Goal: Find specific page/section: Find specific page/section

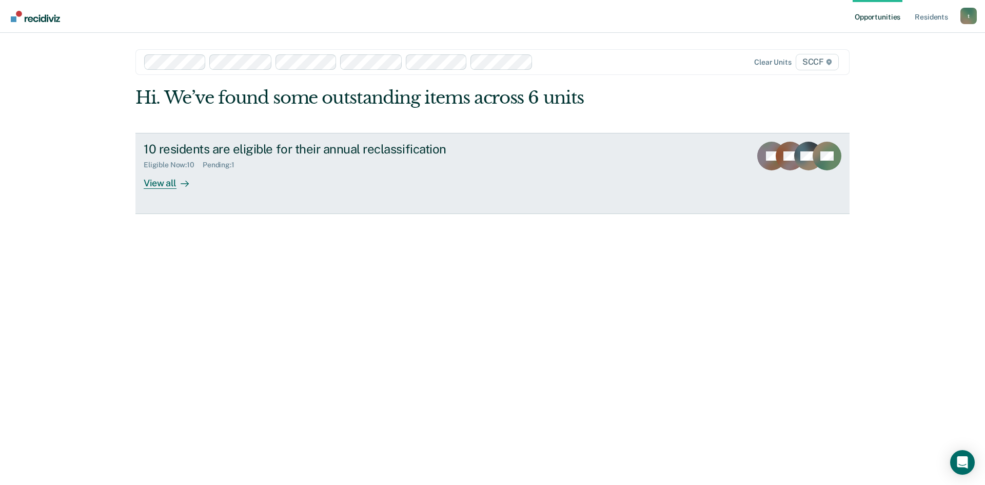
click at [309, 148] on div "10 residents are eligible for their annual reclassification" at bounding box center [324, 149] width 360 height 15
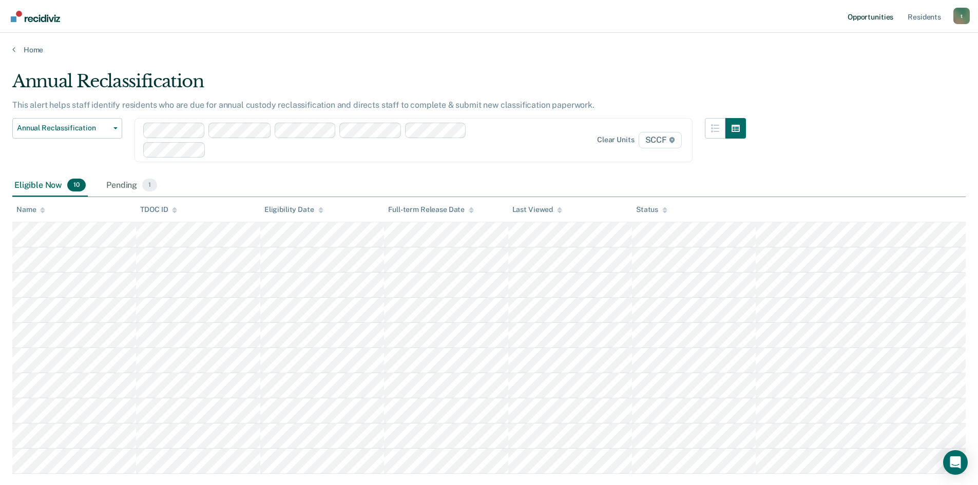
click at [871, 17] on link "Opportunities" at bounding box center [870, 16] width 50 height 33
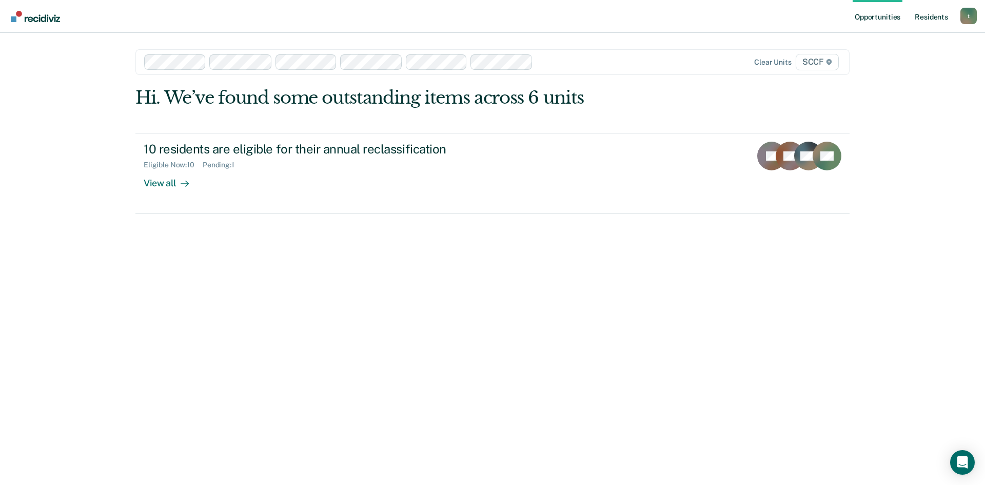
click at [930, 18] on link "Resident s" at bounding box center [931, 16] width 37 height 33
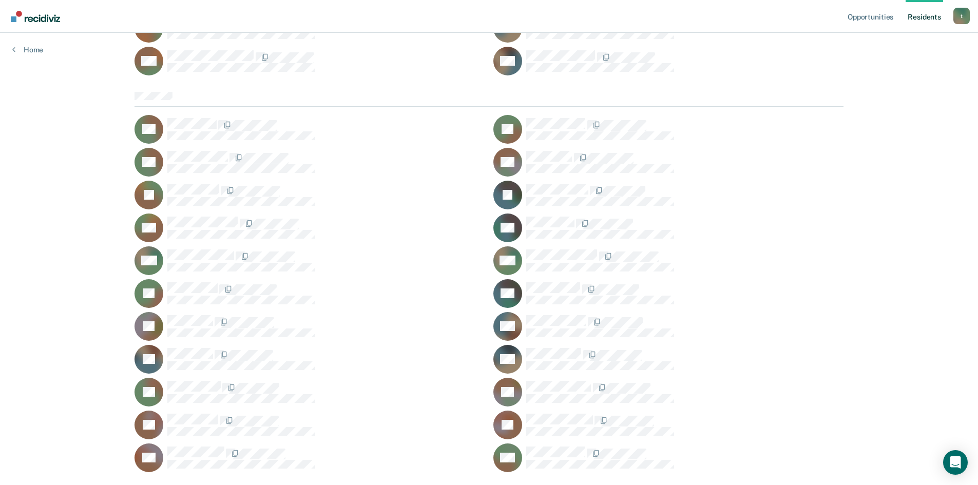
scroll to position [2207, 0]
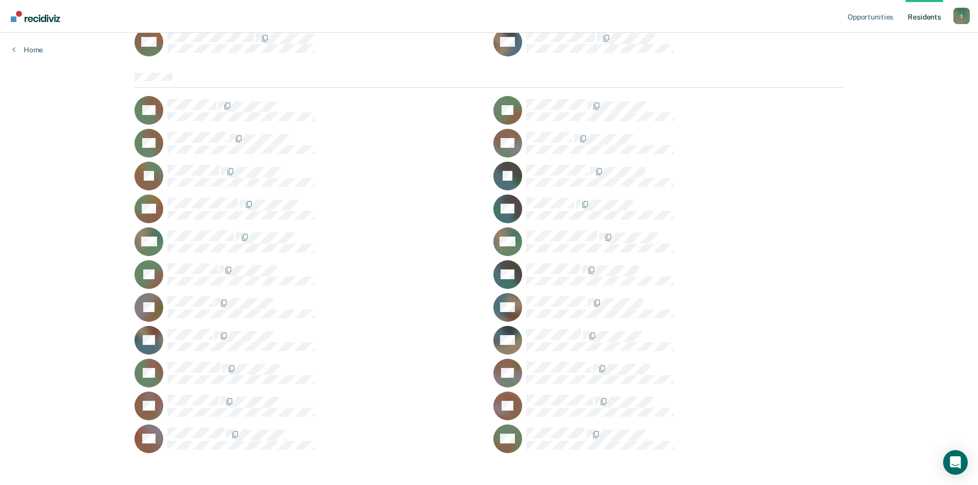
click at [959, 16] on div "t" at bounding box center [961, 16] width 16 height 16
click at [866, 17] on link "Opportunities" at bounding box center [870, 16] width 50 height 33
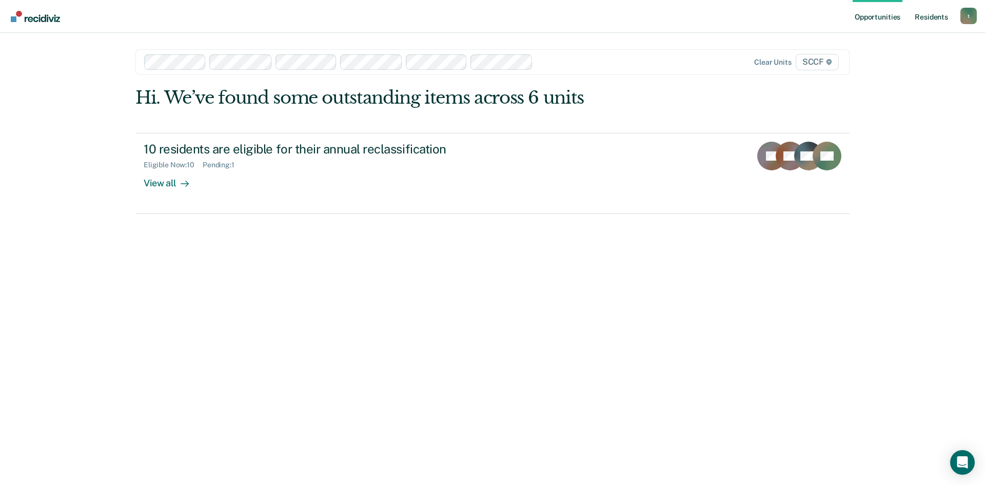
click at [926, 18] on link "Resident s" at bounding box center [931, 16] width 37 height 33
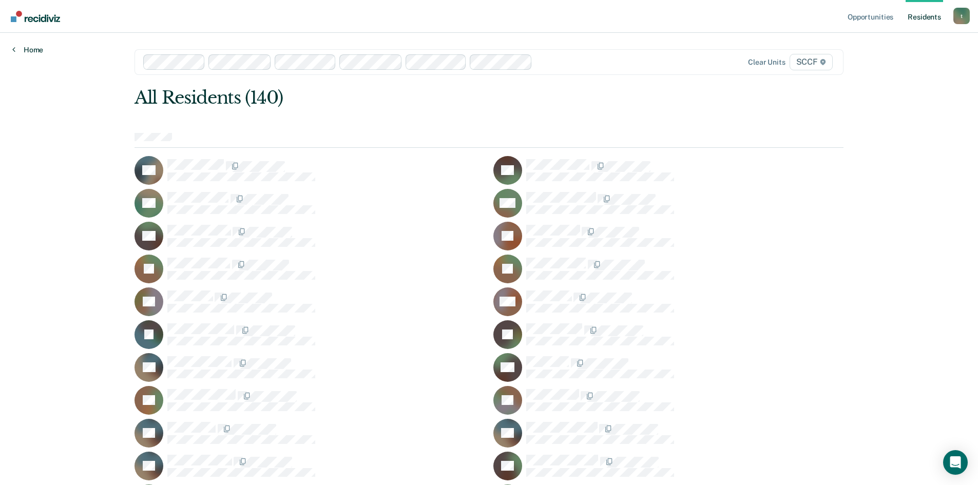
click at [38, 53] on link "Home" at bounding box center [27, 49] width 31 height 9
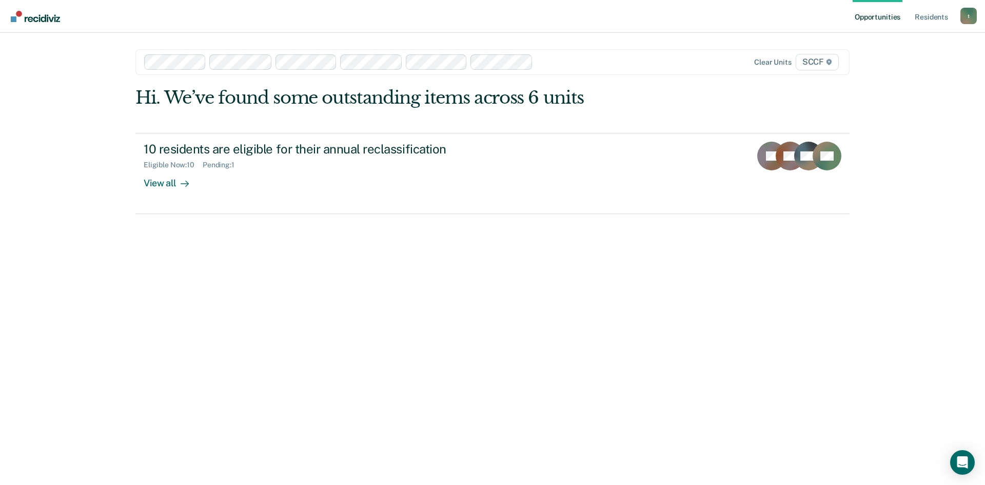
click at [31, 20] on img "Go to Recidiviz Home" at bounding box center [35, 16] width 49 height 11
